Goal: Information Seeking & Learning: Learn about a topic

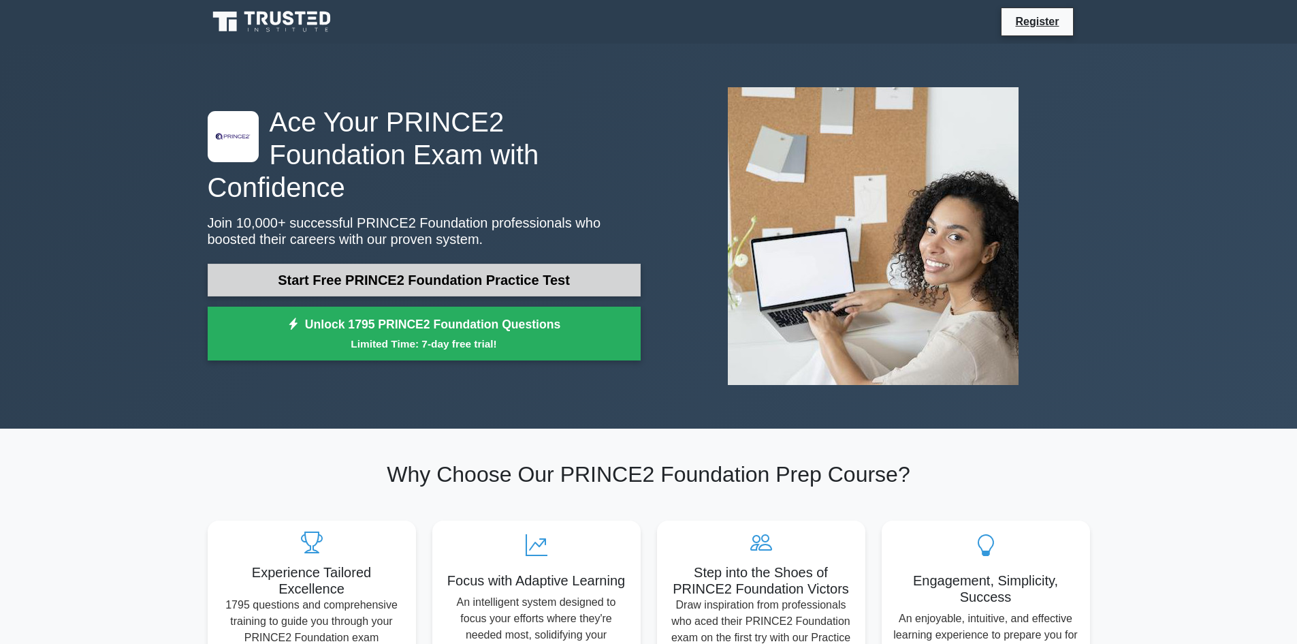
click at [523, 264] on link "Start Free PRINCE2 Foundation Practice Test" at bounding box center [424, 280] width 433 height 33
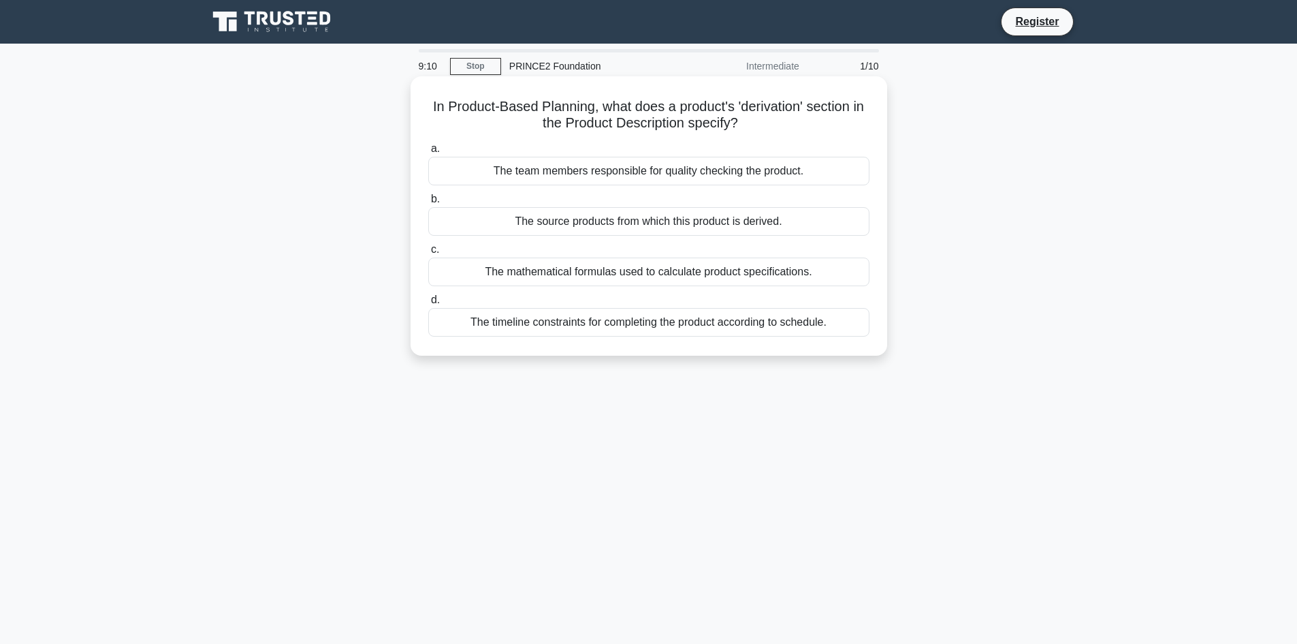
click at [726, 223] on div "The source products from which this product is derived." at bounding box center [648, 221] width 441 height 29
click at [428, 204] on input "b. The source products from which this product is derived." at bounding box center [428, 199] width 0 height 9
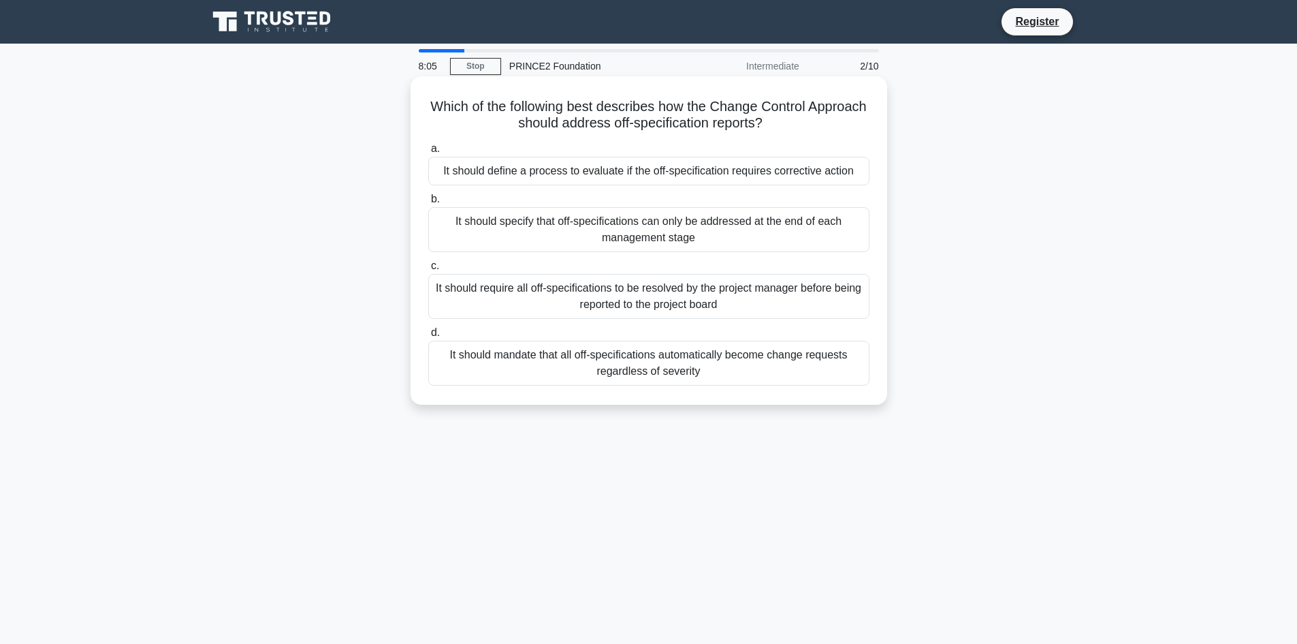
click at [808, 368] on div "It should mandate that all off-specifications automatically become change reque…" at bounding box center [648, 362] width 441 height 45
click at [428, 337] on input "d. It should mandate that all off-specifications automatically become change re…" at bounding box center [428, 332] width 0 height 9
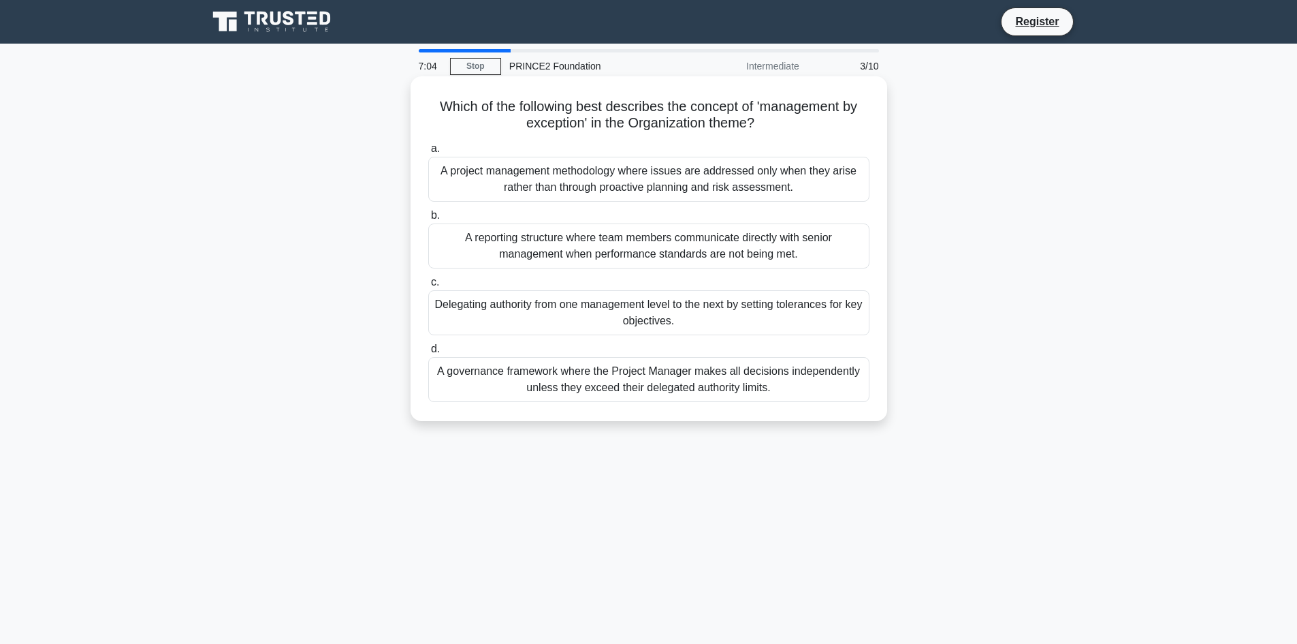
click at [757, 180] on div "A project management methodology where issues are addressed only when they aris…" at bounding box center [648, 179] width 441 height 45
click at [428, 153] on input "a. A project management methodology where issues are addressed only when they a…" at bounding box center [428, 148] width 0 height 9
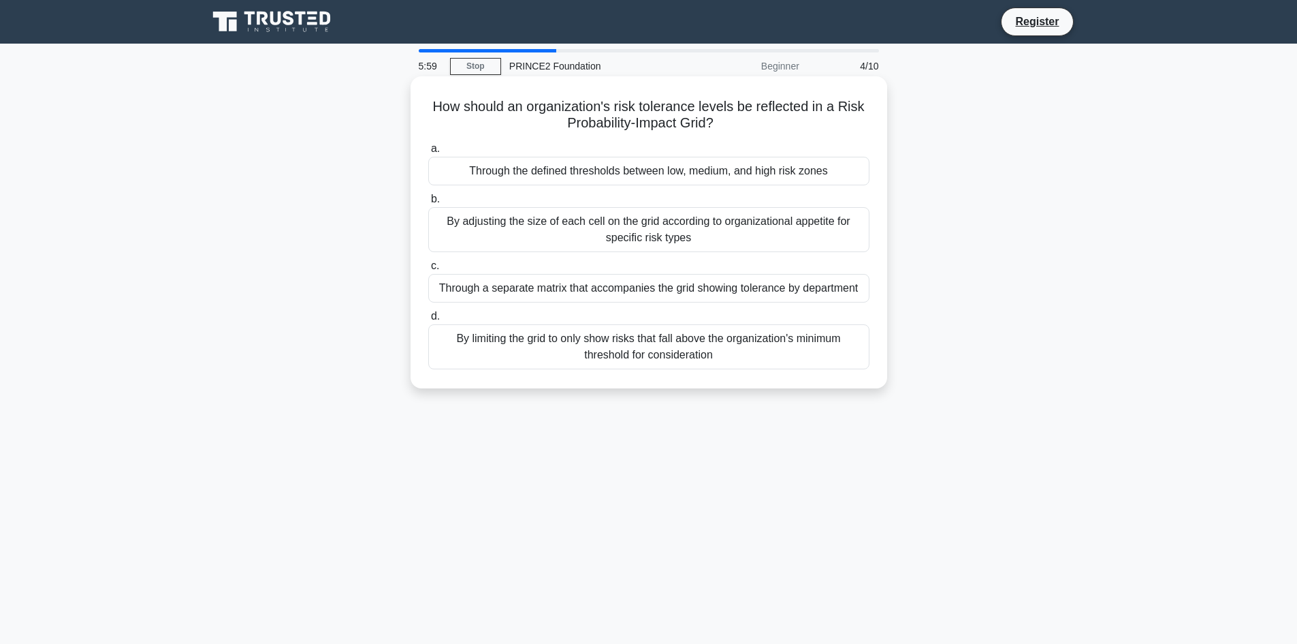
click at [675, 169] on div "Through the defined thresholds between low, medium, and high risk zones" at bounding box center [648, 171] width 441 height 29
click at [428, 153] on input "a. Through the defined thresholds between low, medium, and high risk zones" at bounding box center [428, 148] width 0 height 9
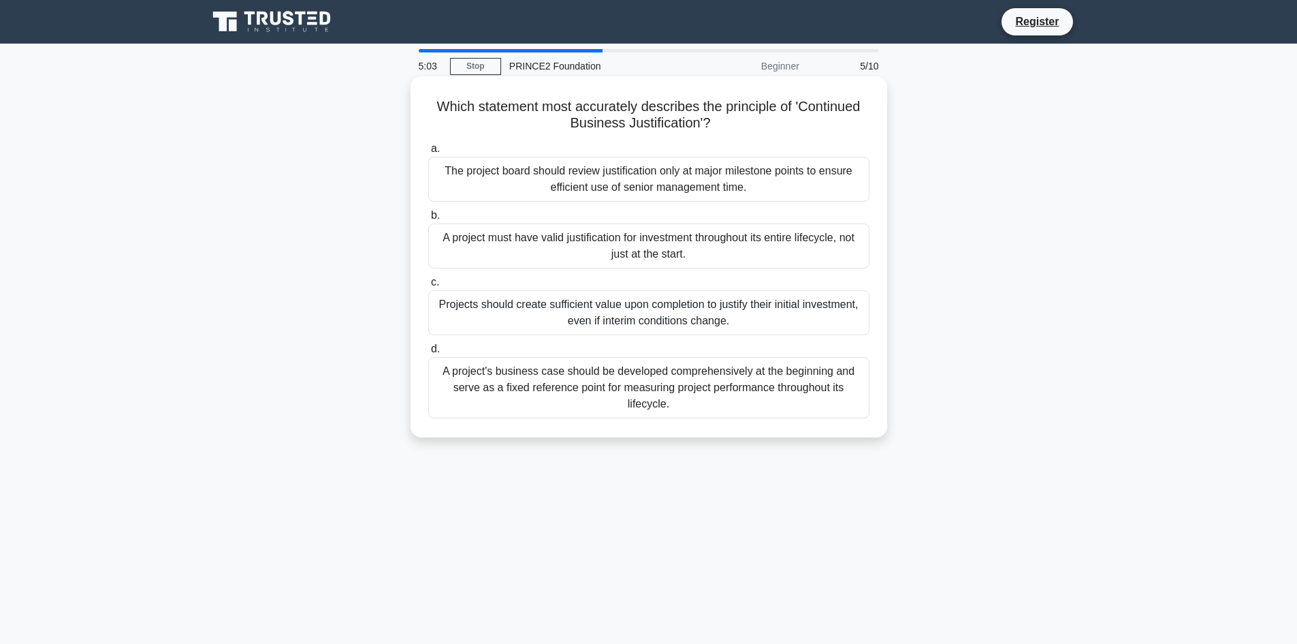
click at [674, 384] on div "A project's business case should be developed comprehensively at the beginning …" at bounding box center [648, 387] width 441 height 61
click at [428, 353] on input "d. A project's business case should be developed comprehensively at the beginni…" at bounding box center [428, 349] width 0 height 9
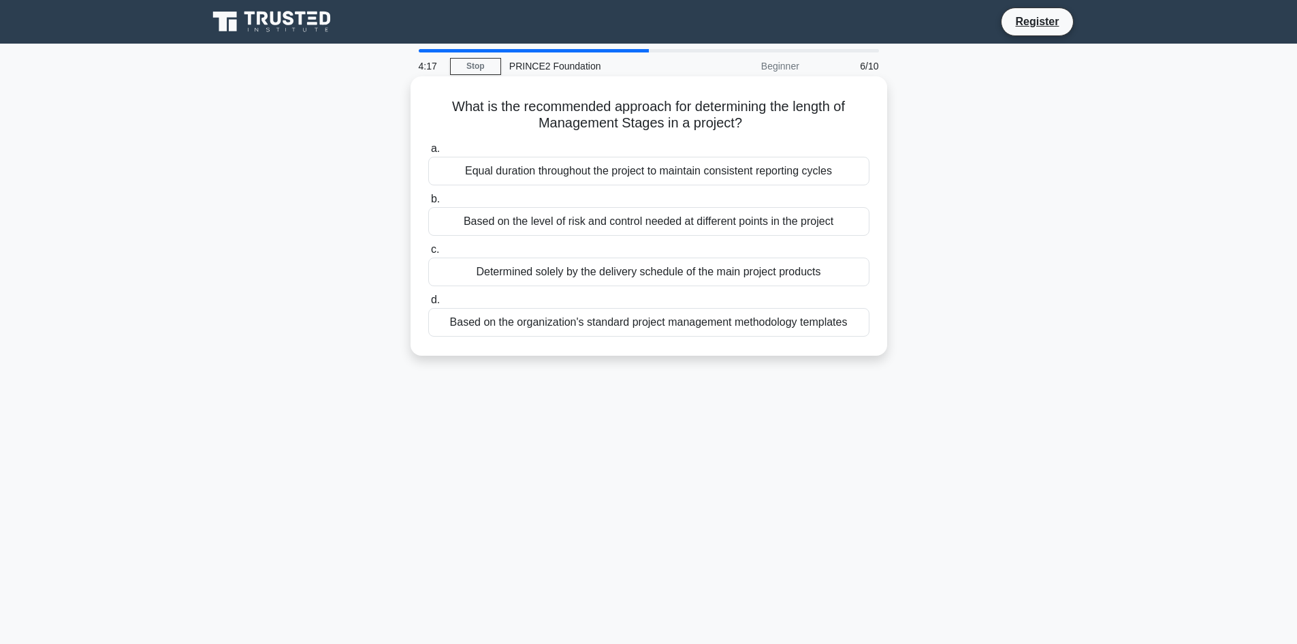
click at [787, 319] on div "Based on the organization's standard project management methodology templates" at bounding box center [648, 322] width 441 height 29
click at [428, 304] on input "d. Based on the organization's standard project management methodology templates" at bounding box center [428, 300] width 0 height 9
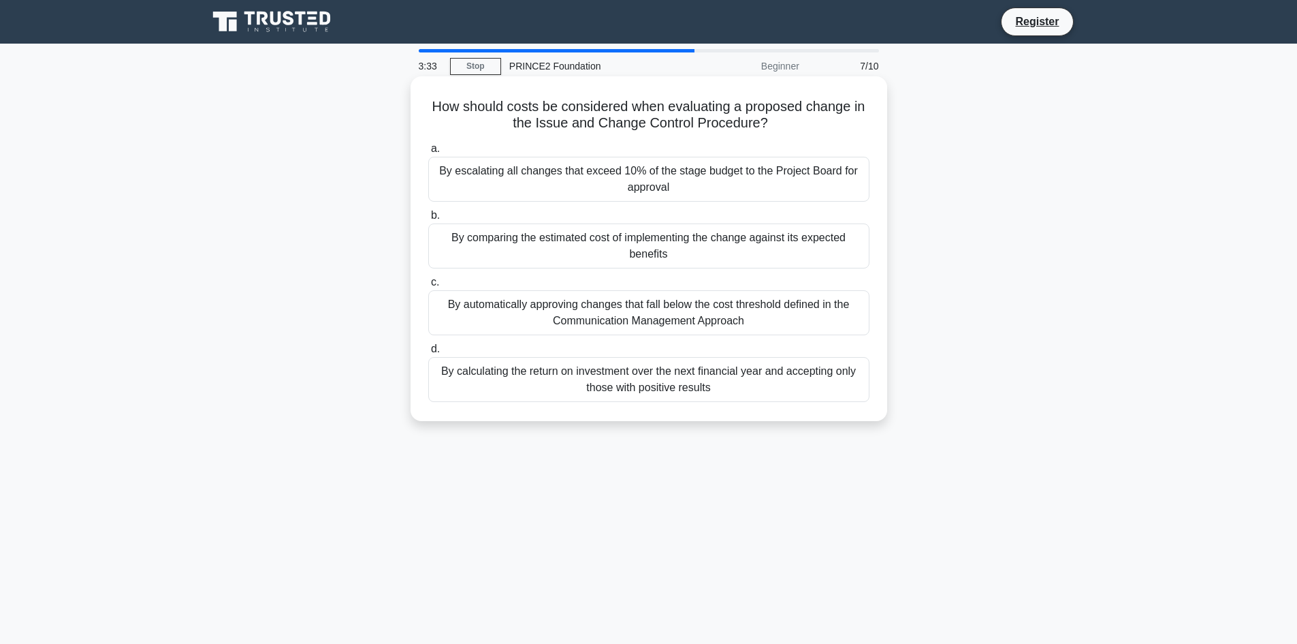
click at [760, 179] on div "By escalating all changes that exceed 10% of the stage budget to the Project Bo…" at bounding box center [648, 179] width 441 height 45
click at [428, 153] on input "a. By escalating all changes that exceed 10% of the stage budget to the Project…" at bounding box center [428, 148] width 0 height 9
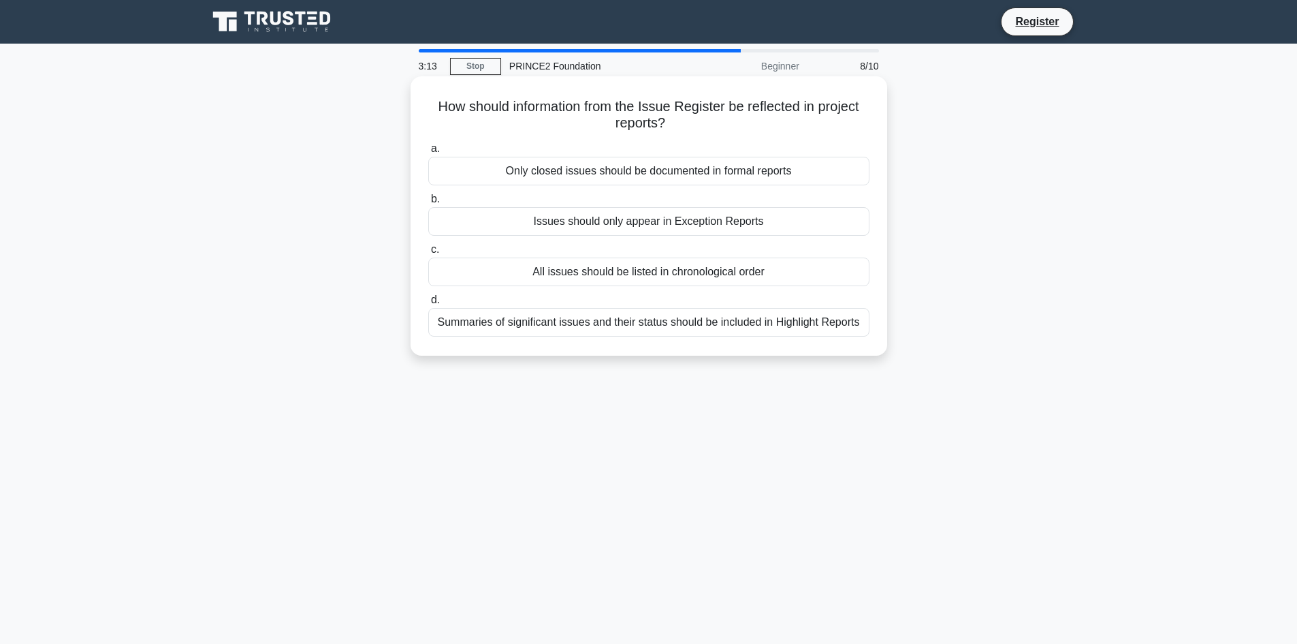
click at [816, 271] on div "All issues should be listed in chronological order" at bounding box center [648, 271] width 441 height 29
click at [428, 254] on input "c. All issues should be listed in chronological order" at bounding box center [428, 249] width 0 height 9
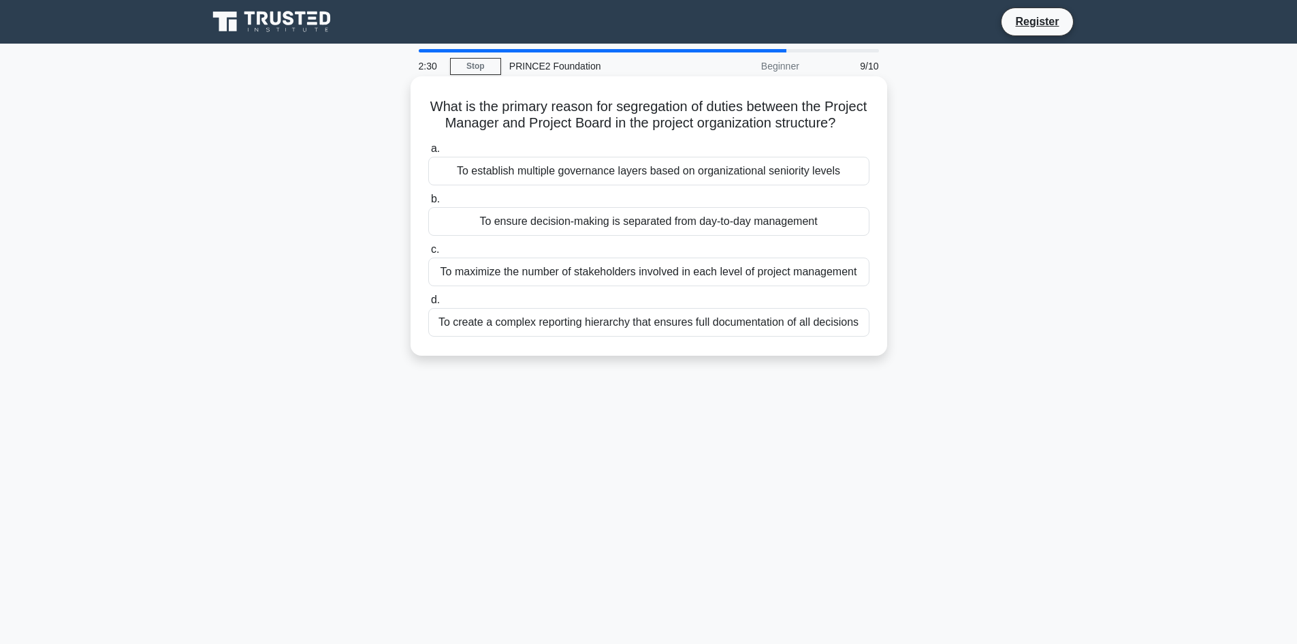
click at [808, 232] on div "To ensure decision-making is separated from day-to-day management" at bounding box center [648, 221] width 441 height 29
click at [428, 204] on input "b. To ensure decision-making is separated from day-to-day management" at bounding box center [428, 199] width 0 height 9
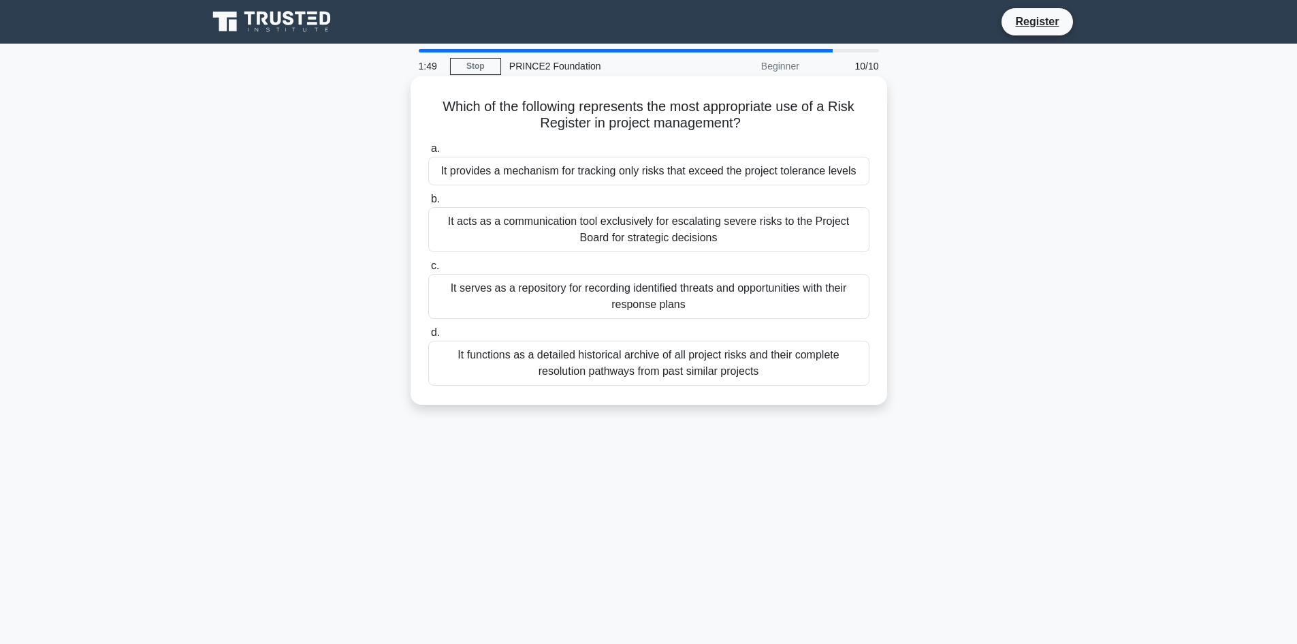
click at [785, 375] on div "It functions as a detailed historical archive of all project risks and their co…" at bounding box center [648, 362] width 441 height 45
click at [428, 337] on input "d. It functions as a detailed historical archive of all project risks and their…" at bounding box center [428, 332] width 0 height 9
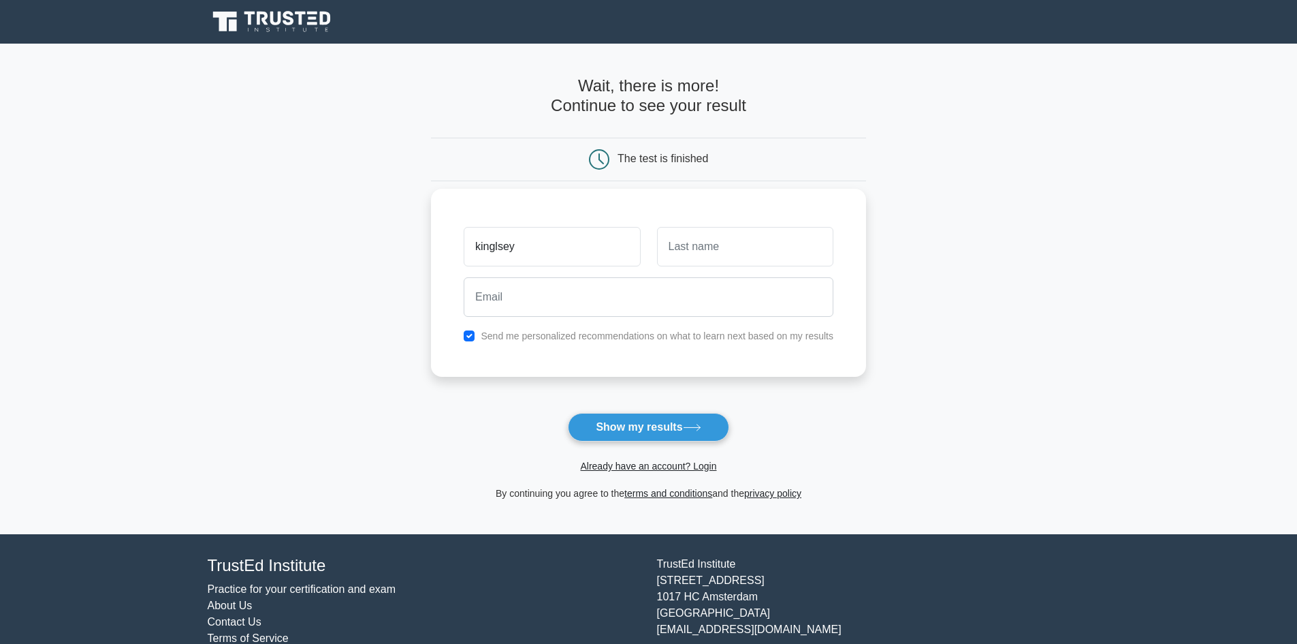
type input "kinglsey"
click at [766, 250] on input "text" at bounding box center [745, 246] width 176 height 39
type input "oduntan"
click at [572, 292] on input "email" at bounding box center [649, 296] width 370 height 39
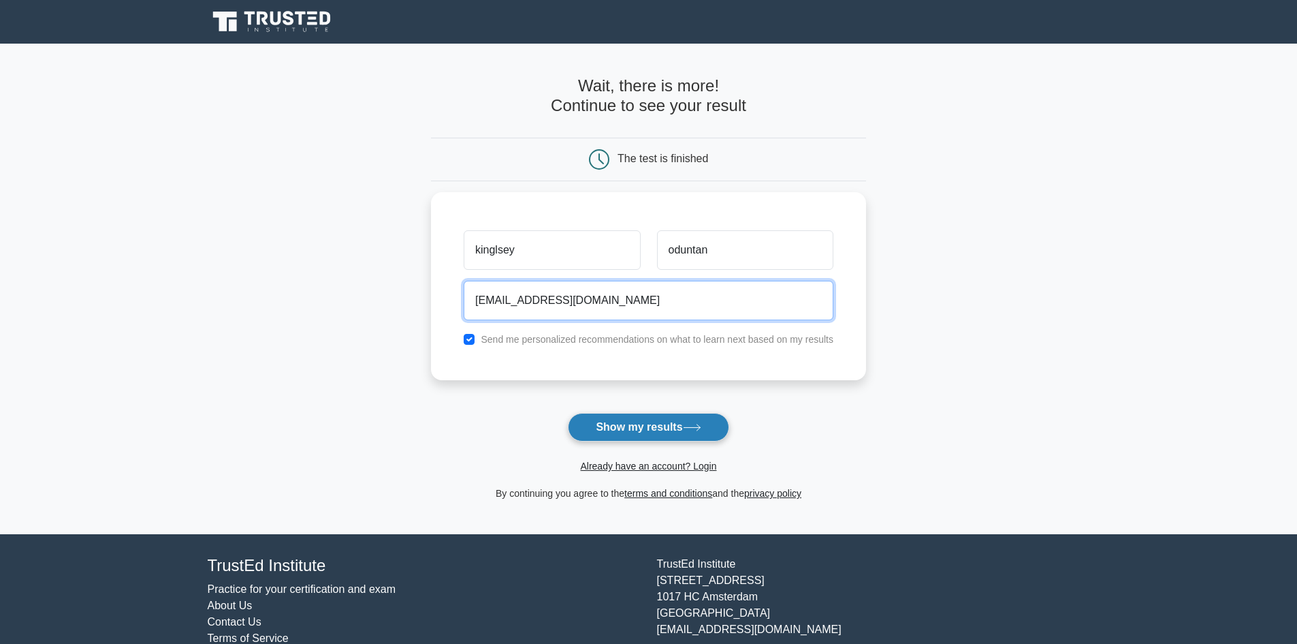
type input "[EMAIL_ADDRESS][DOMAIN_NAME]"
click at [693, 428] on icon at bounding box center [692, 427] width 16 height 6
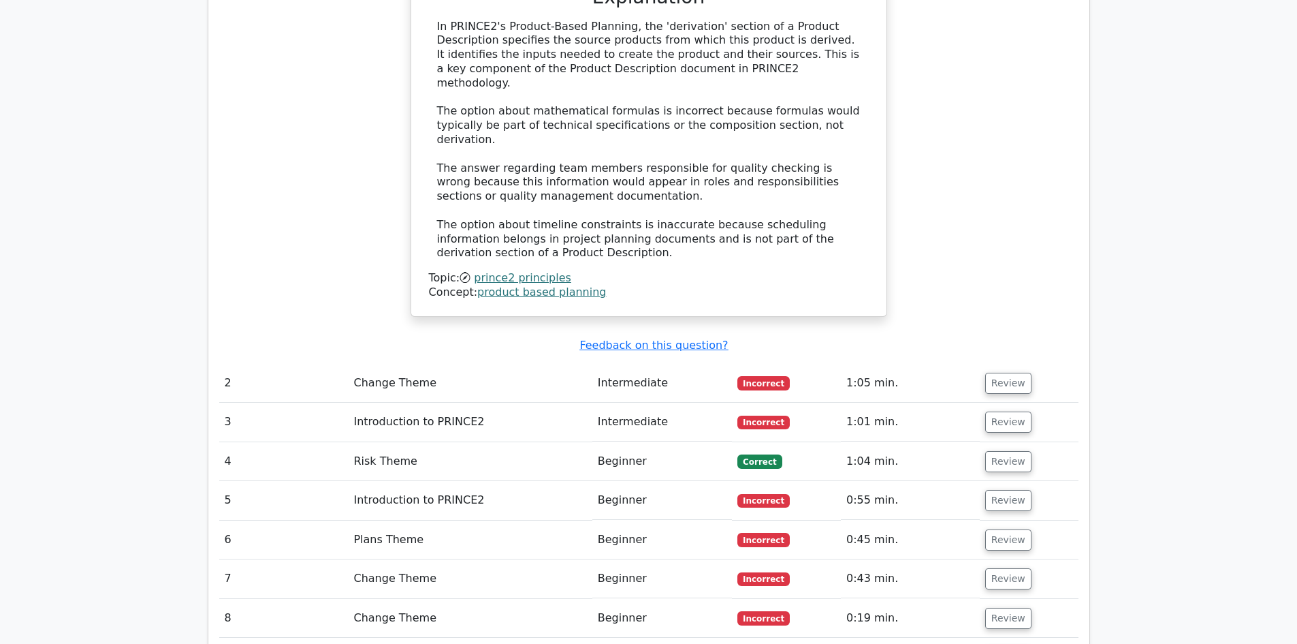
scroll to position [1450, 0]
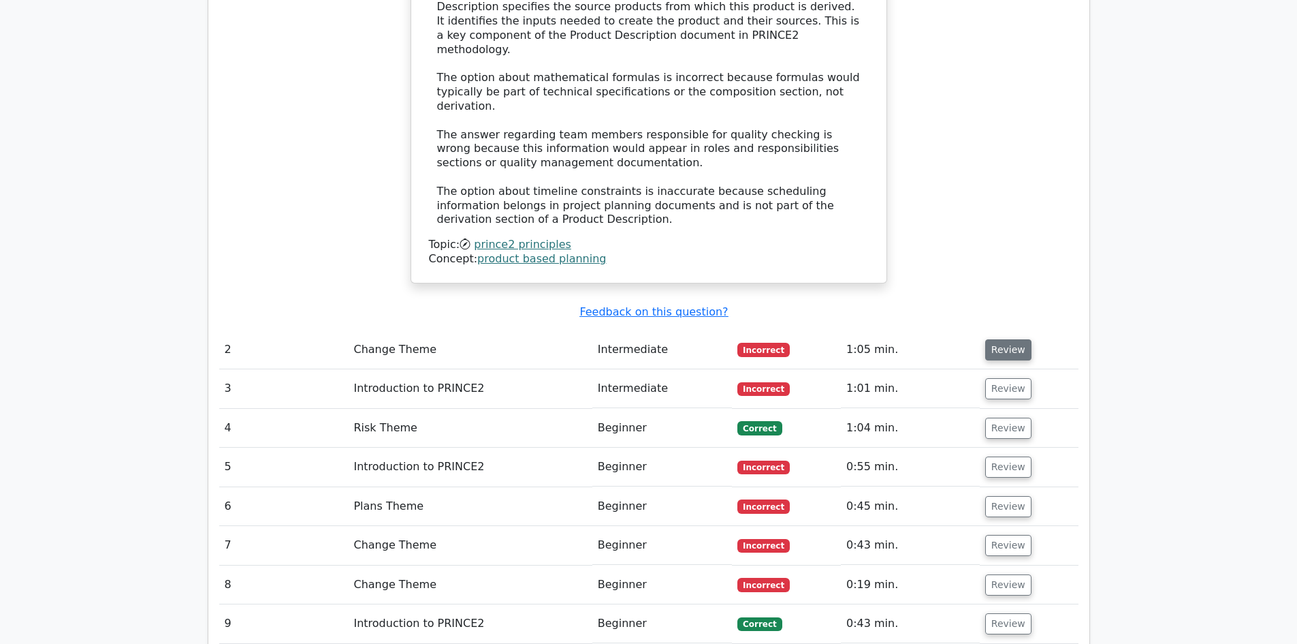
click at [992, 339] on button "Review" at bounding box center [1008, 349] width 46 height 21
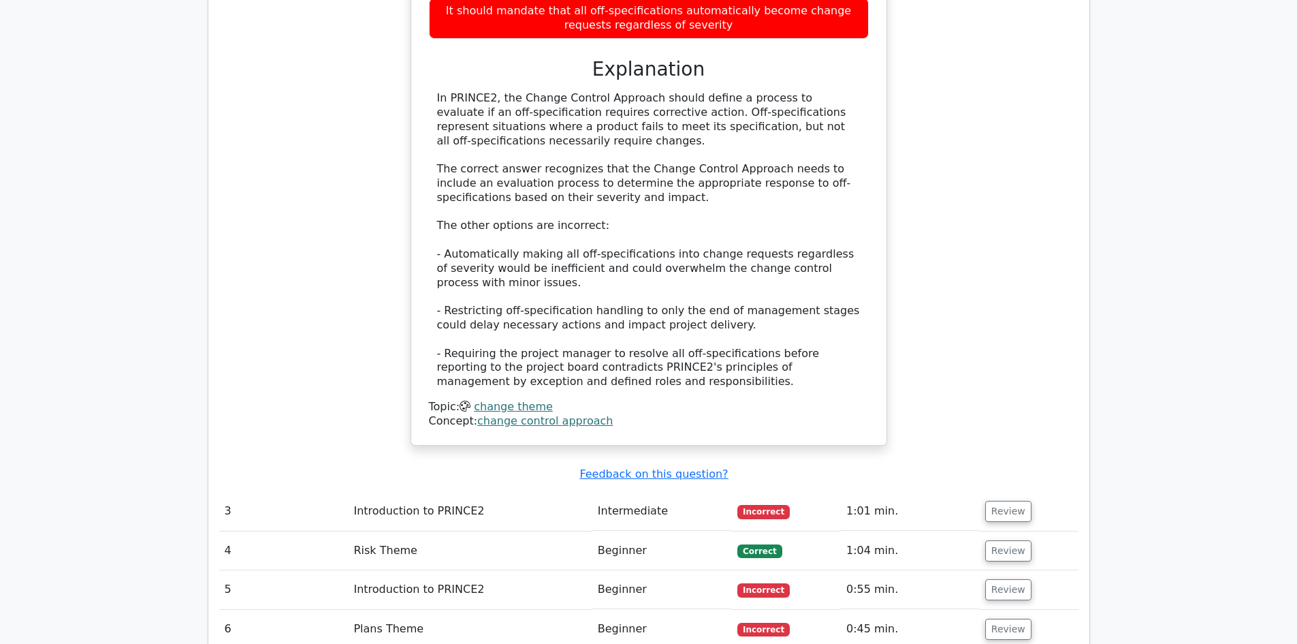
scroll to position [2140, 0]
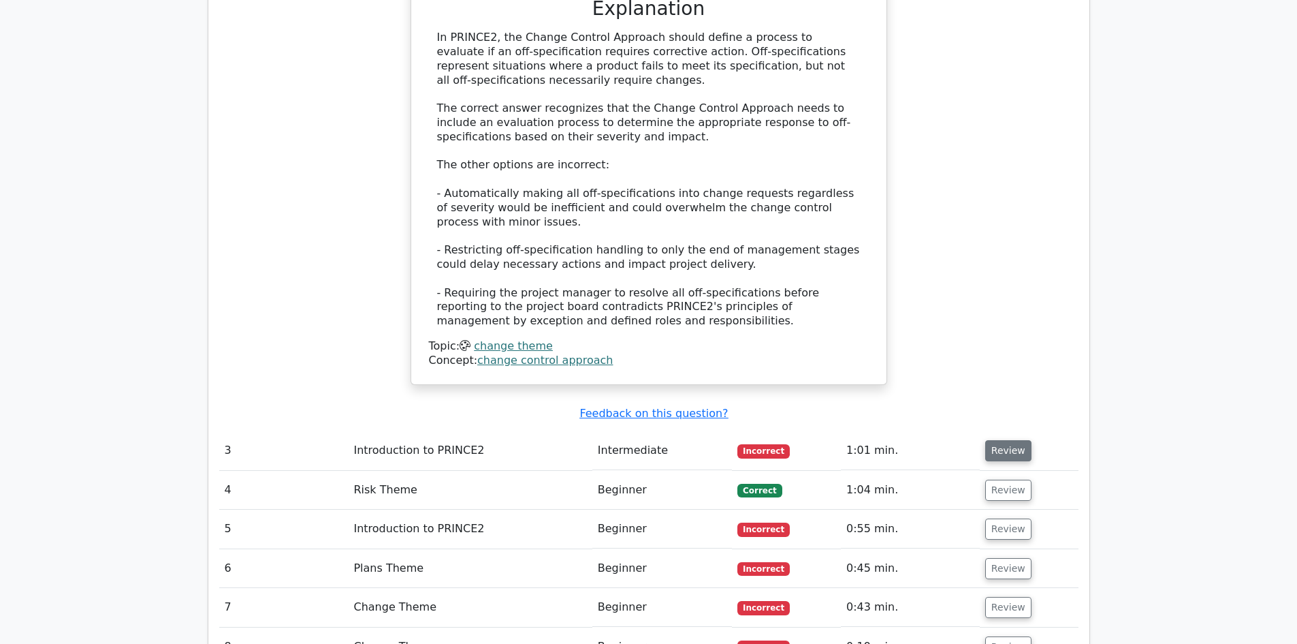
click at [1004, 440] on button "Review" at bounding box center [1008, 450] width 46 height 21
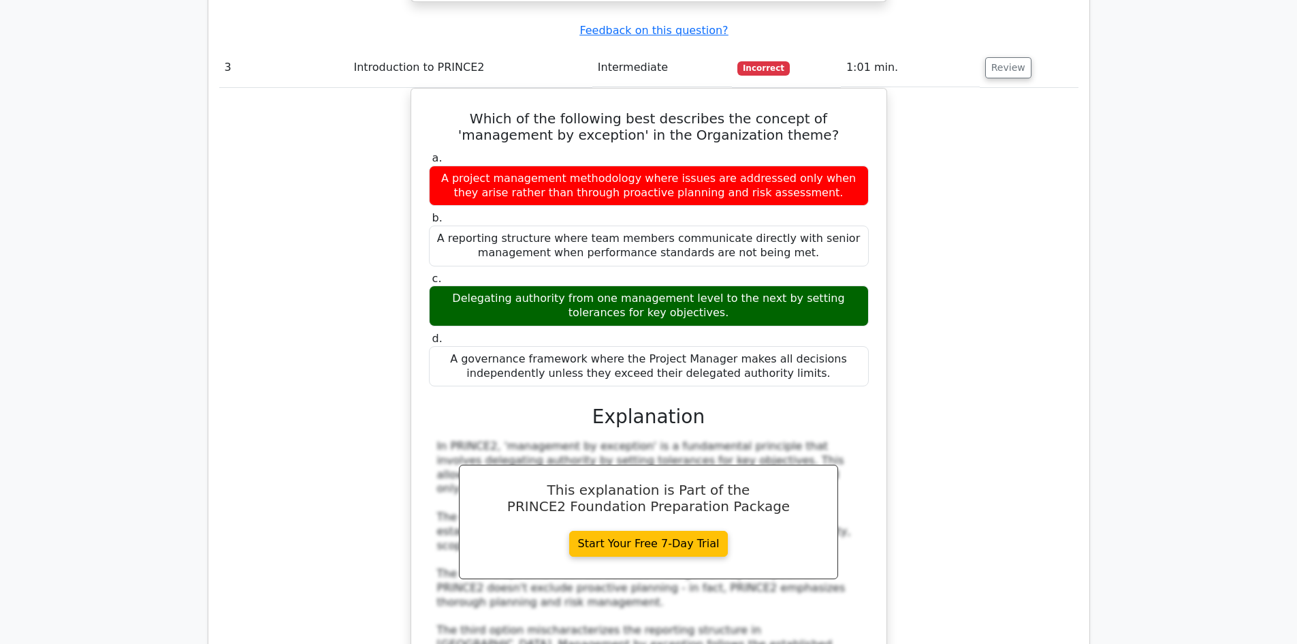
scroll to position [2550, 0]
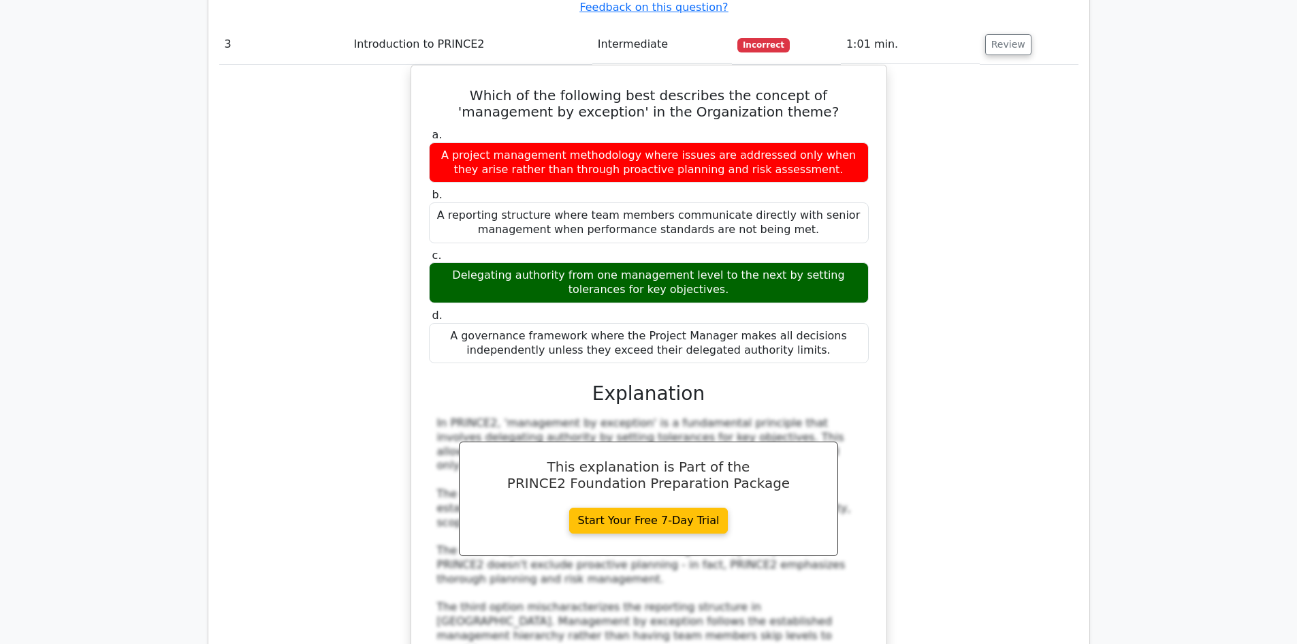
drag, startPoint x: 1286, startPoint y: 421, endPoint x: 1278, endPoint y: 456, distance: 35.5
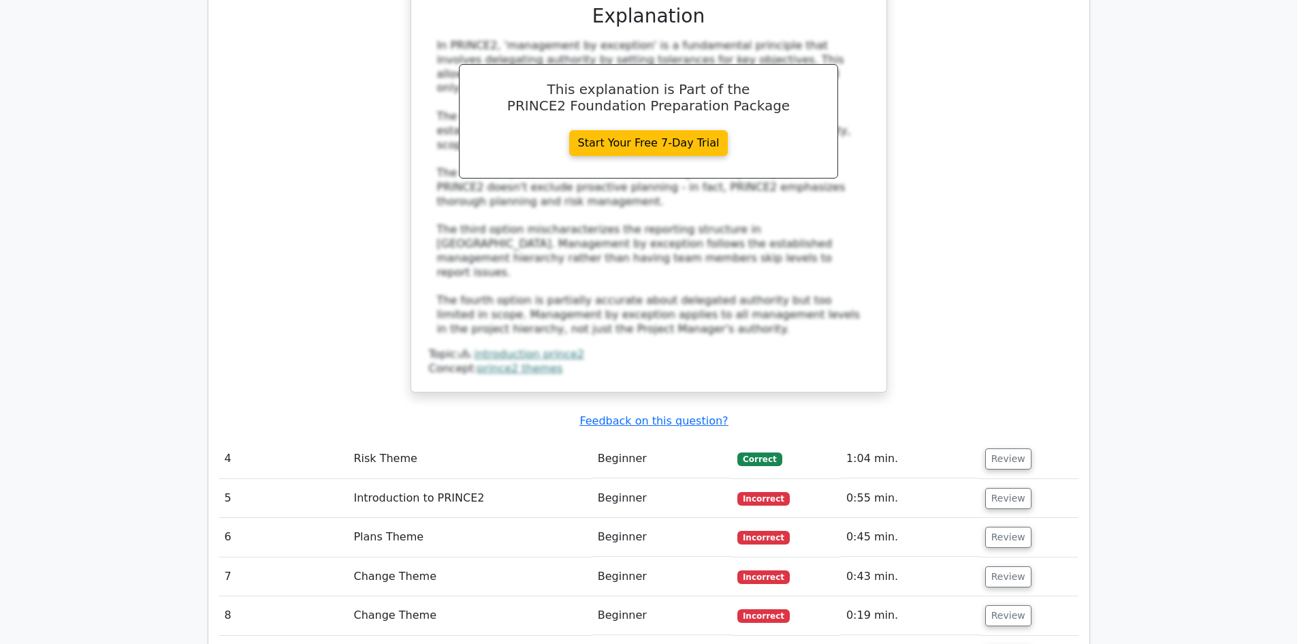
scroll to position [2968, 0]
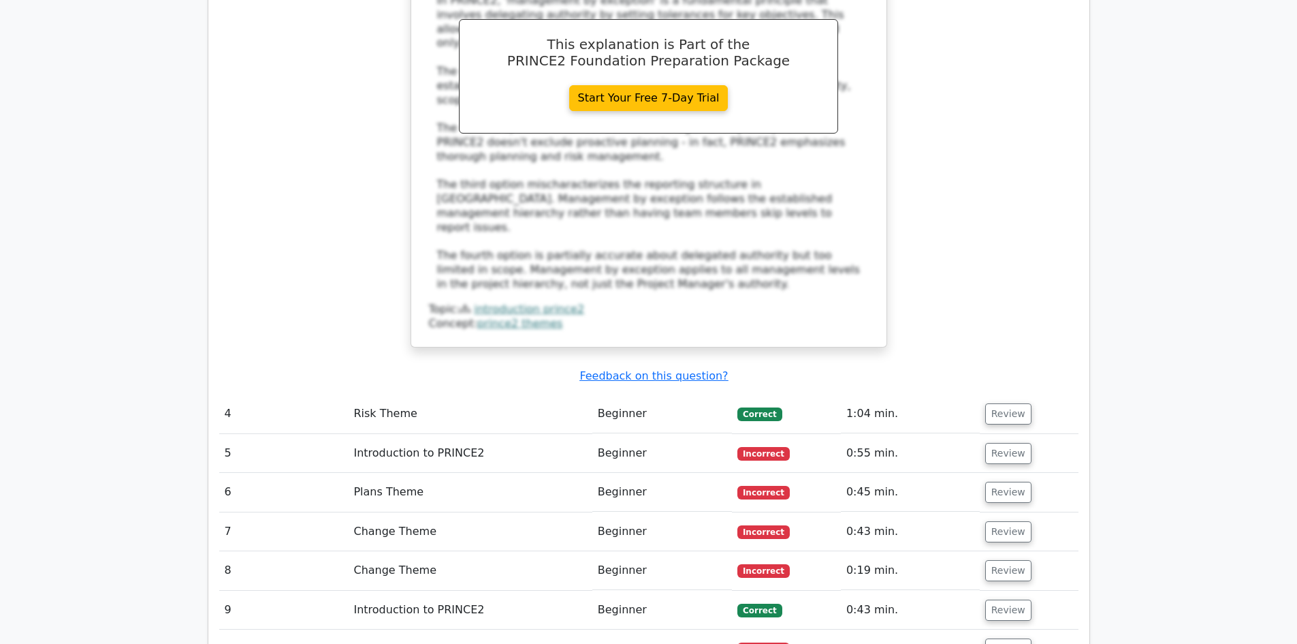
click at [640, 394] on td "Beginner" at bounding box center [662, 413] width 140 height 39
click at [1004, 403] on button "Review" at bounding box center [1008, 413] width 46 height 21
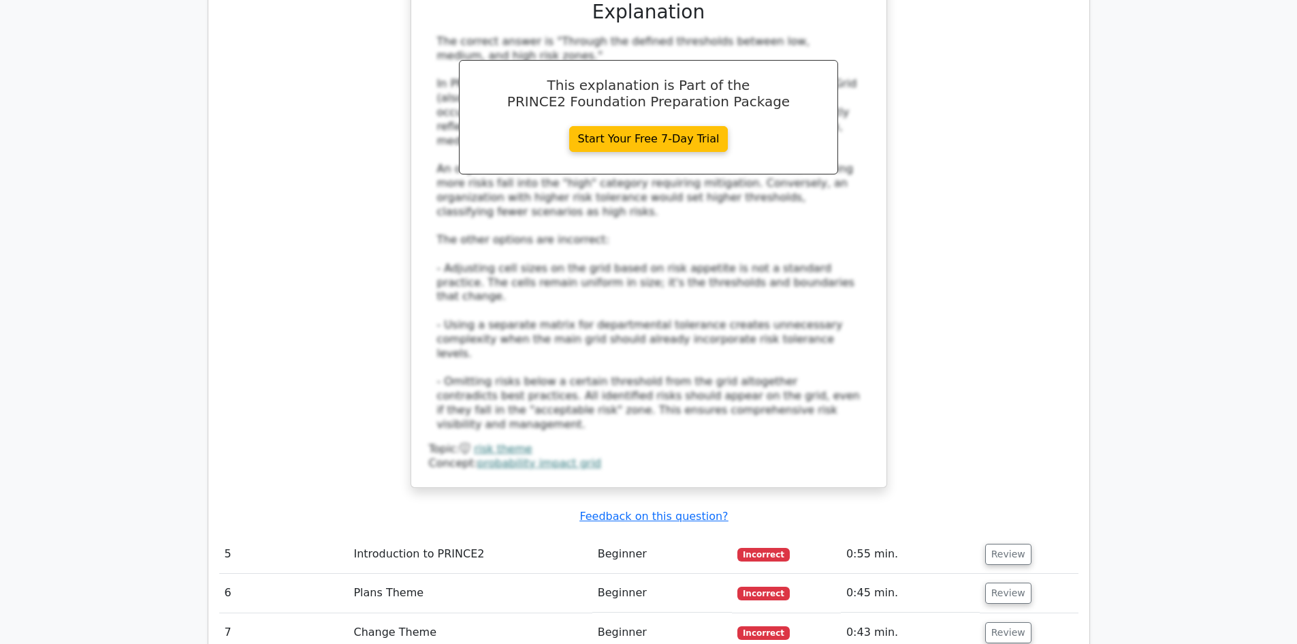
scroll to position [3730, 0]
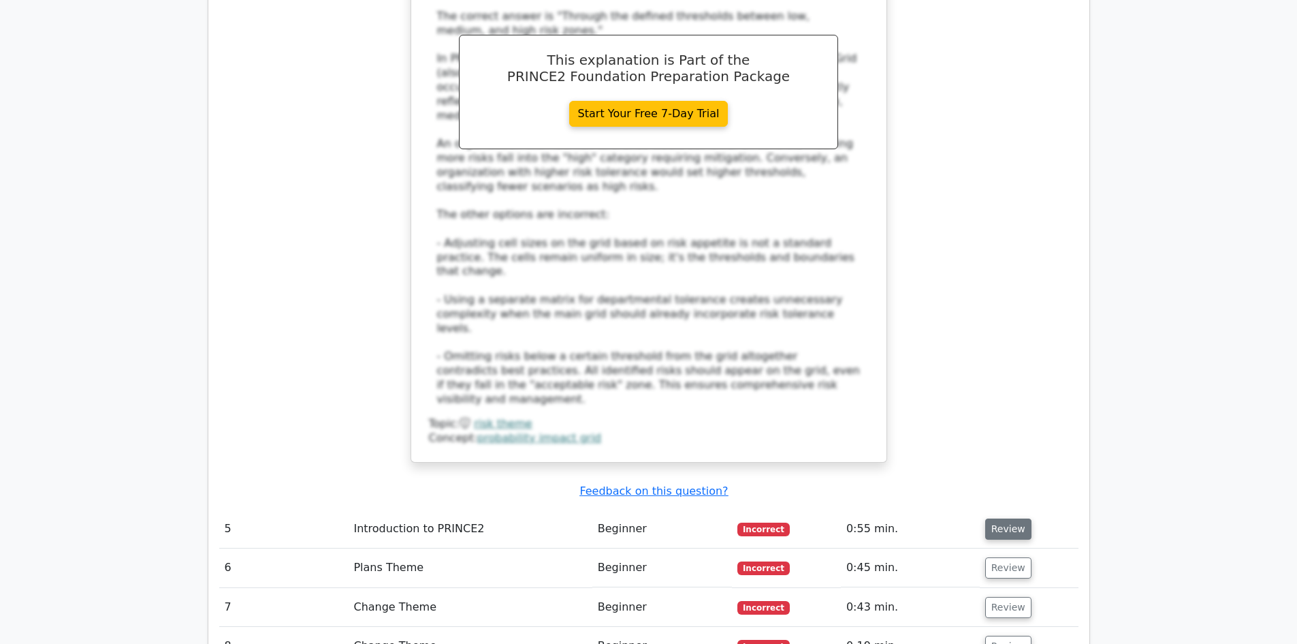
click at [990, 518] on button "Review" at bounding box center [1008, 528] width 46 height 21
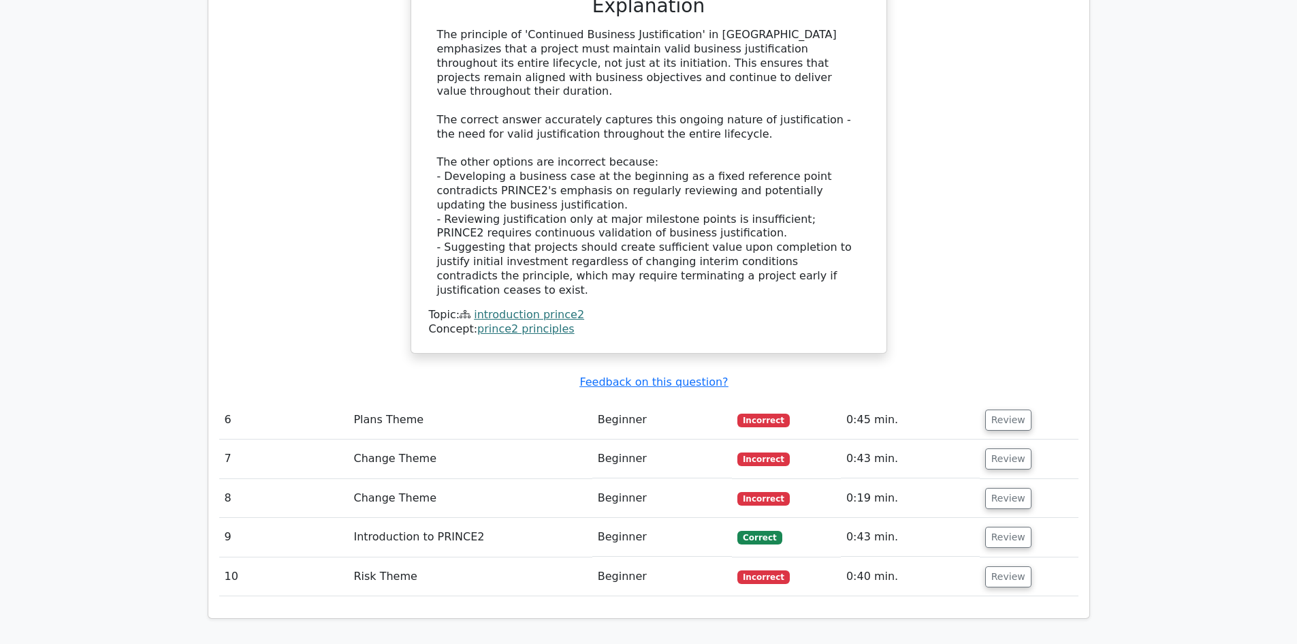
scroll to position [4637, 0]
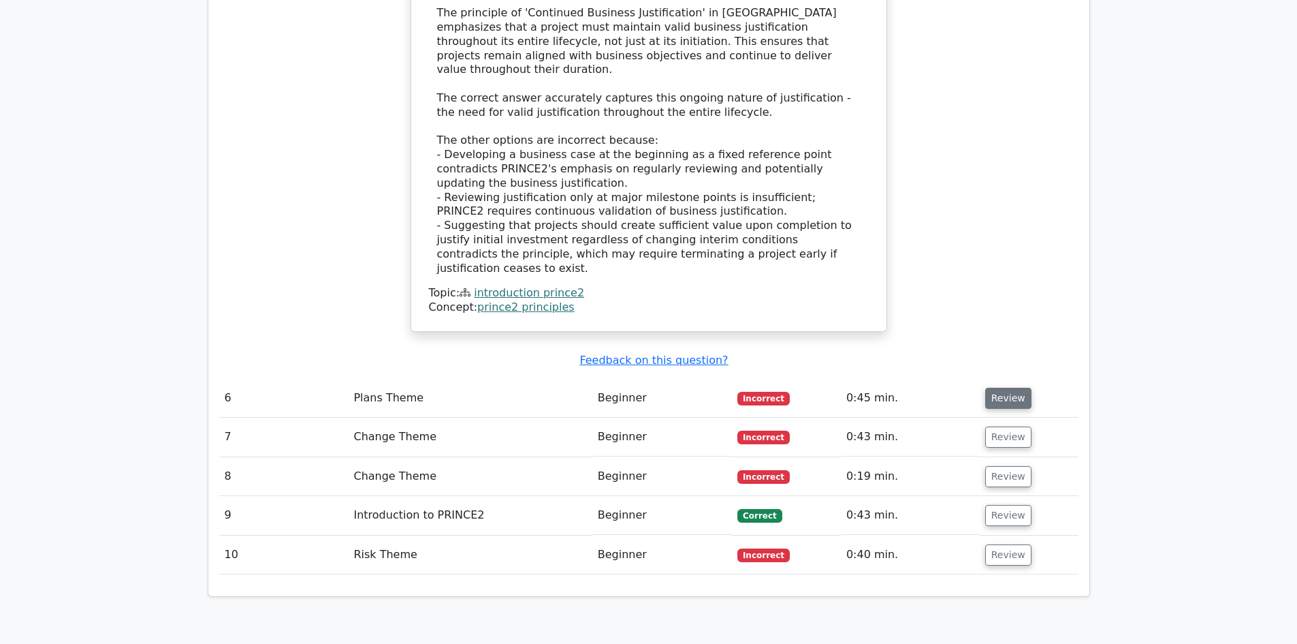
click at [1006, 387] on button "Review" at bounding box center [1008, 397] width 46 height 21
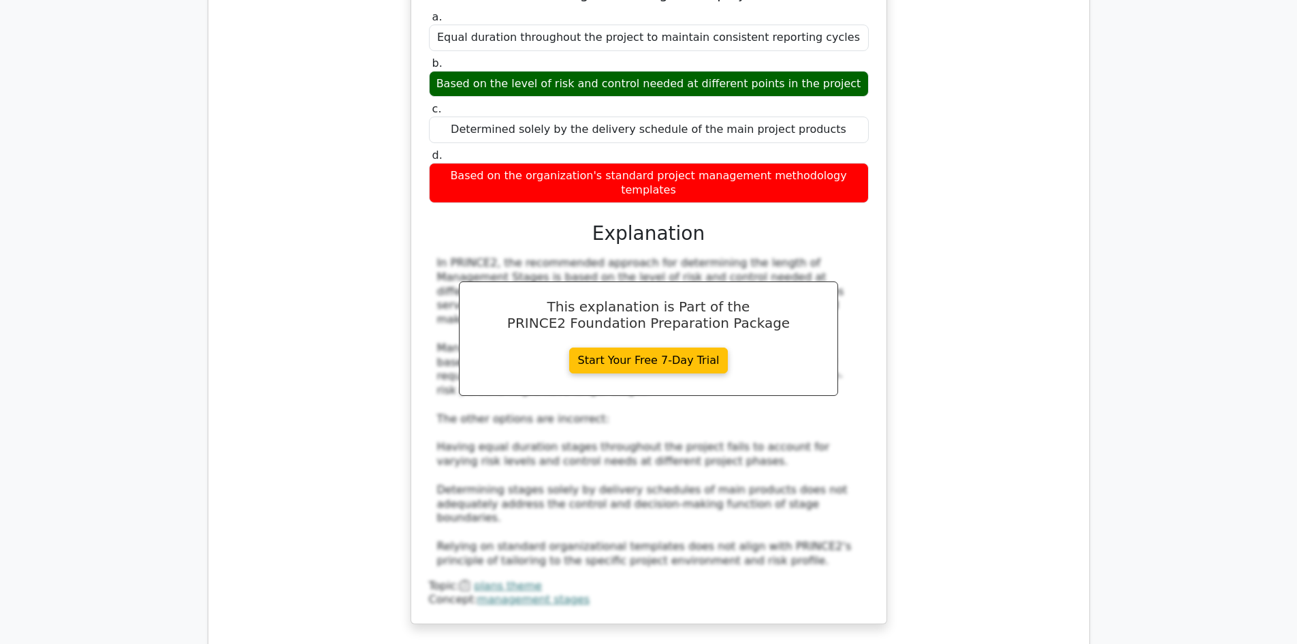
scroll to position [5000, 0]
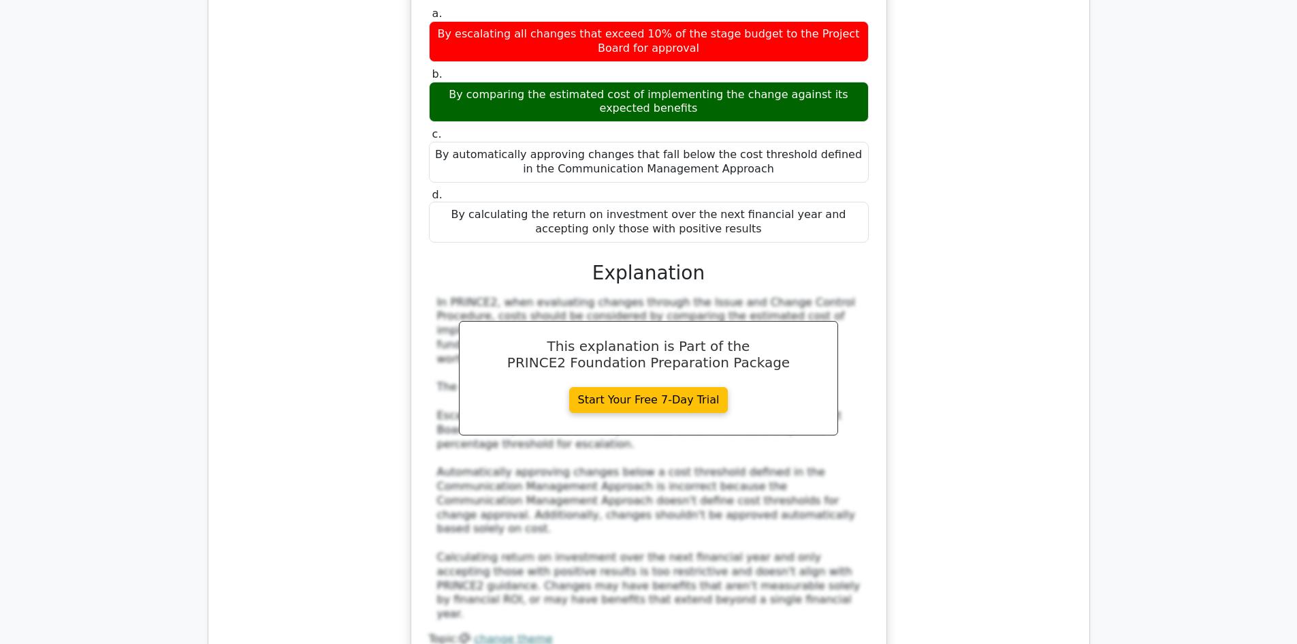
scroll to position [5893, 0]
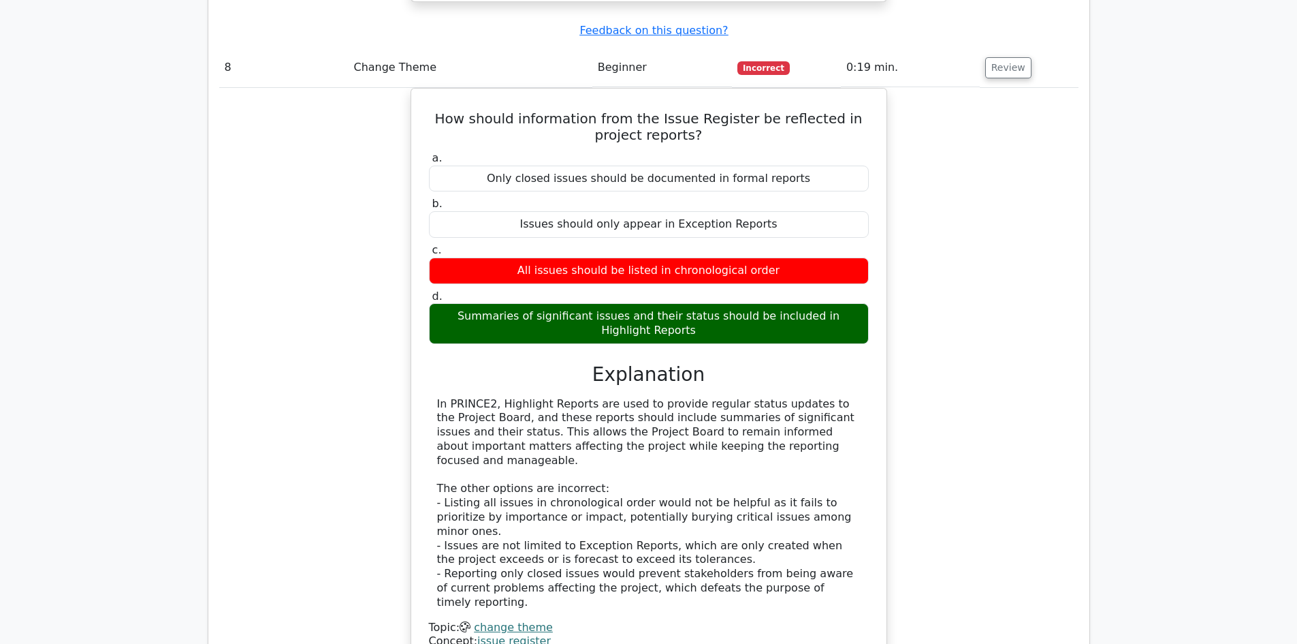
scroll to position [6580, 0]
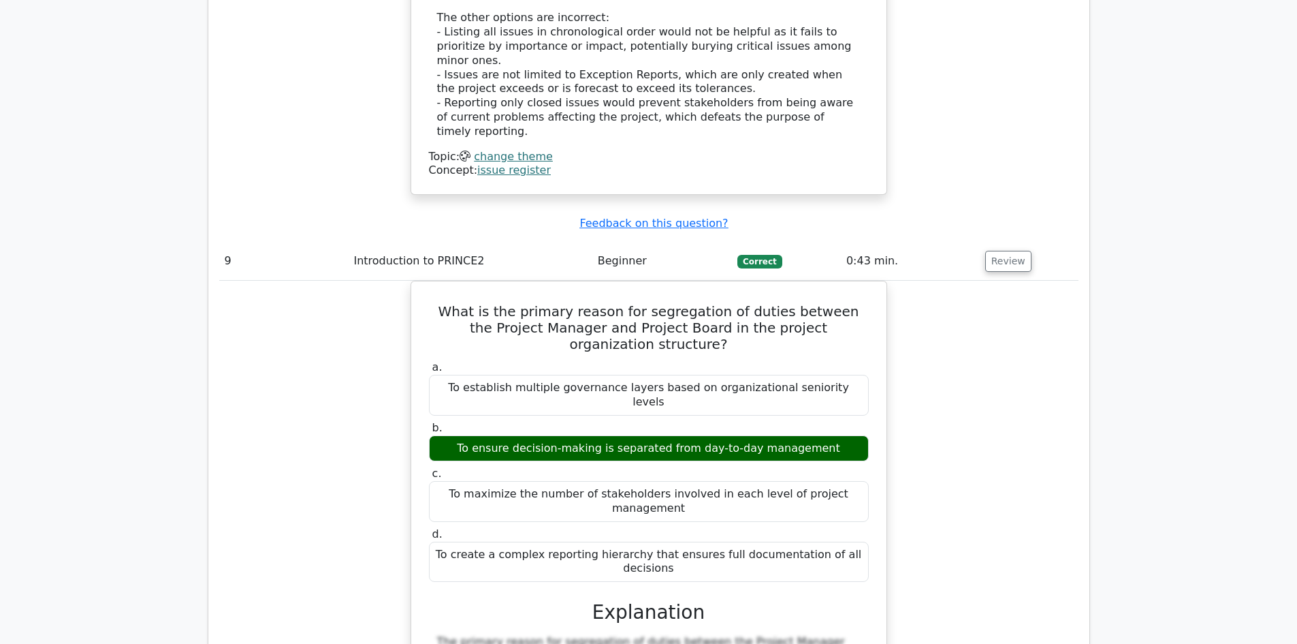
scroll to position [7123, 0]
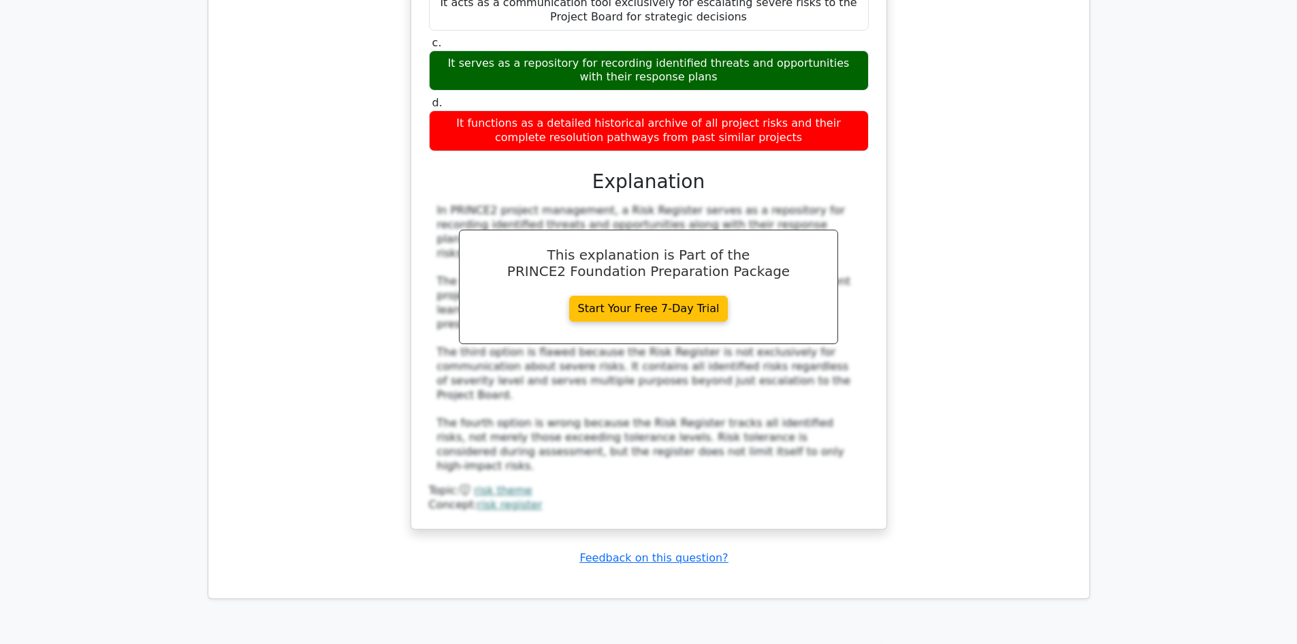
scroll to position [8195, 0]
